Goal: Task Accomplishment & Management: Manage account settings

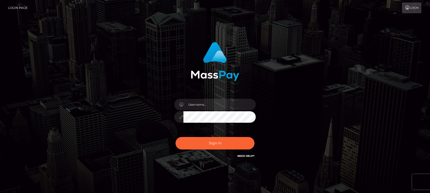
click at [194, 103] on input "text" at bounding box center [219, 104] width 72 height 11
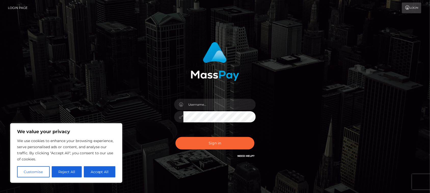
type input "[EMAIL_ADDRESS][DOMAIN_NAME]"
click at [175, 137] on button "Sign in" at bounding box center [214, 143] width 79 height 12
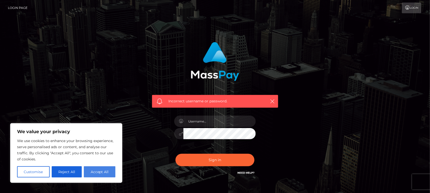
drag, startPoint x: 102, startPoint y: 174, endPoint x: 183, endPoint y: 138, distance: 88.3
click at [102, 174] on button "Accept All" at bounding box center [100, 171] width 32 height 11
checkbox input "true"
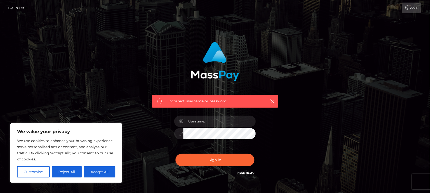
checkbox input "true"
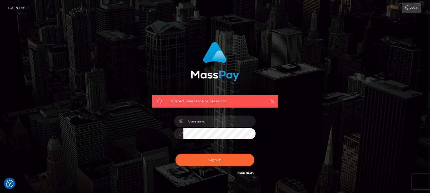
click at [275, 100] on div "Incorrect username or password." at bounding box center [215, 101] width 126 height 13
drag, startPoint x: 272, startPoint y: 100, endPoint x: 254, endPoint y: 102, distance: 18.0
click at [272, 99] on icon "button" at bounding box center [272, 101] width 5 height 5
click at [218, 120] on input "text" at bounding box center [219, 121] width 72 height 11
drag, startPoint x: 230, startPoint y: 119, endPoint x: 206, endPoint y: 122, distance: 24.9
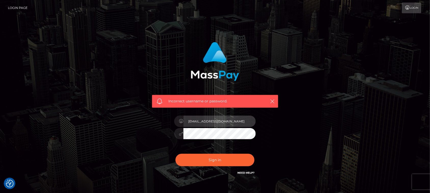
click at [206, 122] on input "[EMAIL_ADDRESS][DOMAIN_NAME]" at bounding box center [219, 121] width 72 height 11
type input "[EMAIL_ADDRESS][DOMAIN_NAME]"
click at [175, 154] on button "Sign in" at bounding box center [214, 160] width 79 height 12
click at [241, 120] on input "text" at bounding box center [219, 121] width 72 height 11
type input "chrestak98"
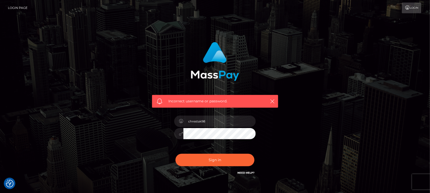
click at [175, 154] on button "Sign in" at bounding box center [214, 160] width 79 height 12
